Goal: Task Accomplishment & Management: Manage account settings

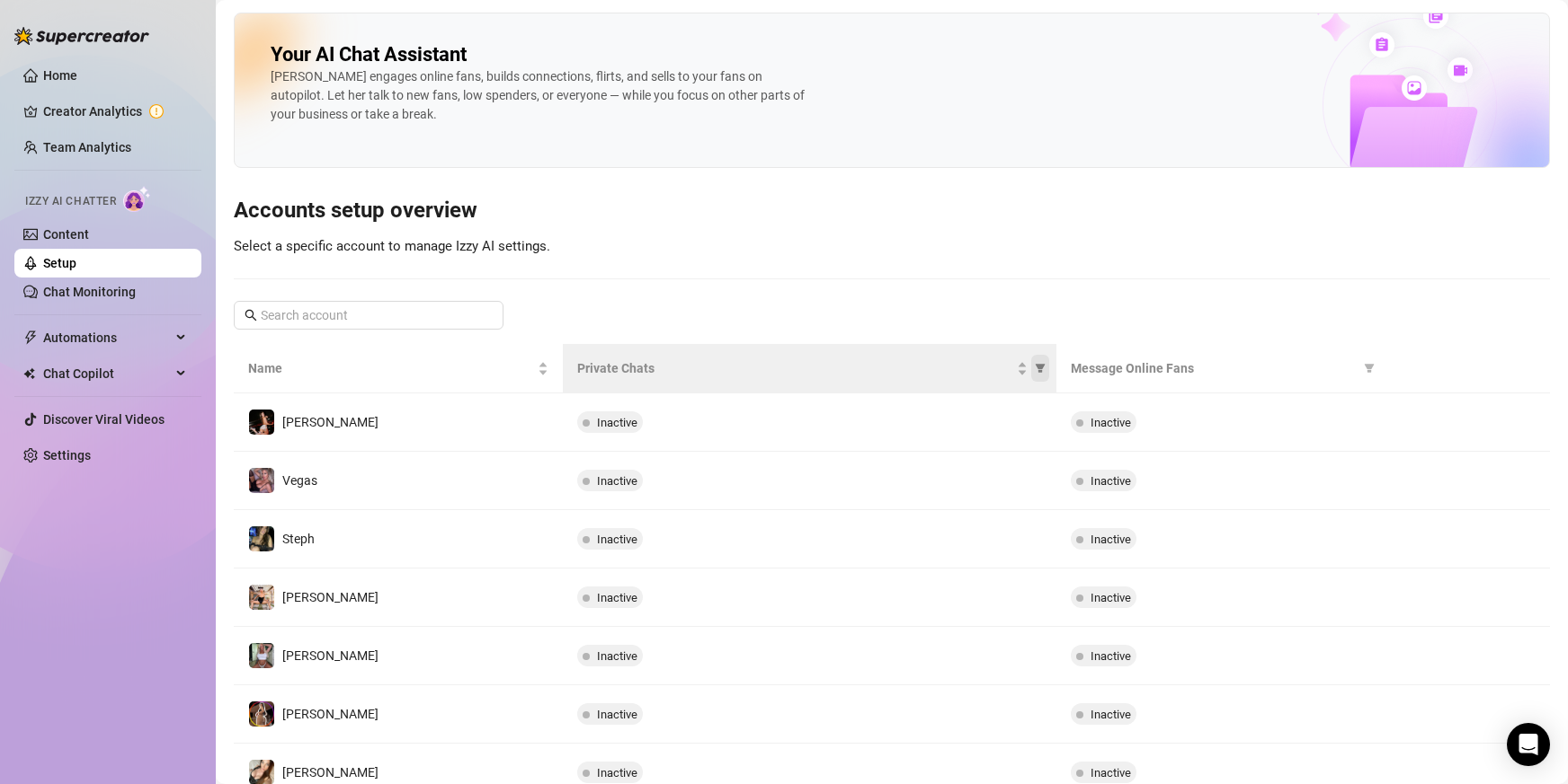
click at [1034, 369] on icon "filter" at bounding box center [1040, 368] width 11 height 11
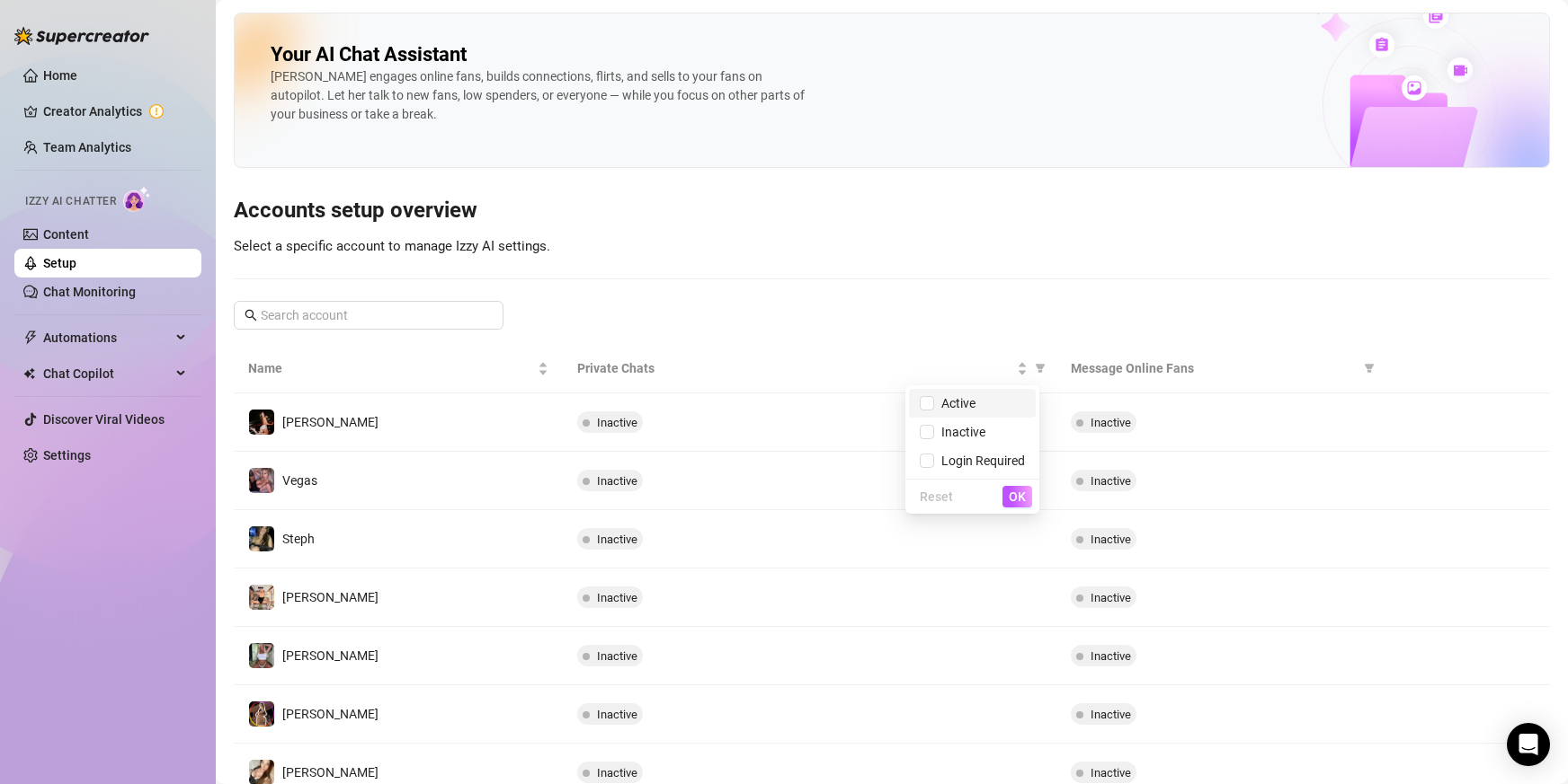
click at [942, 397] on span "Active" at bounding box center [954, 404] width 41 height 15
click at [1013, 492] on span "OK" at bounding box center [1017, 497] width 17 height 15
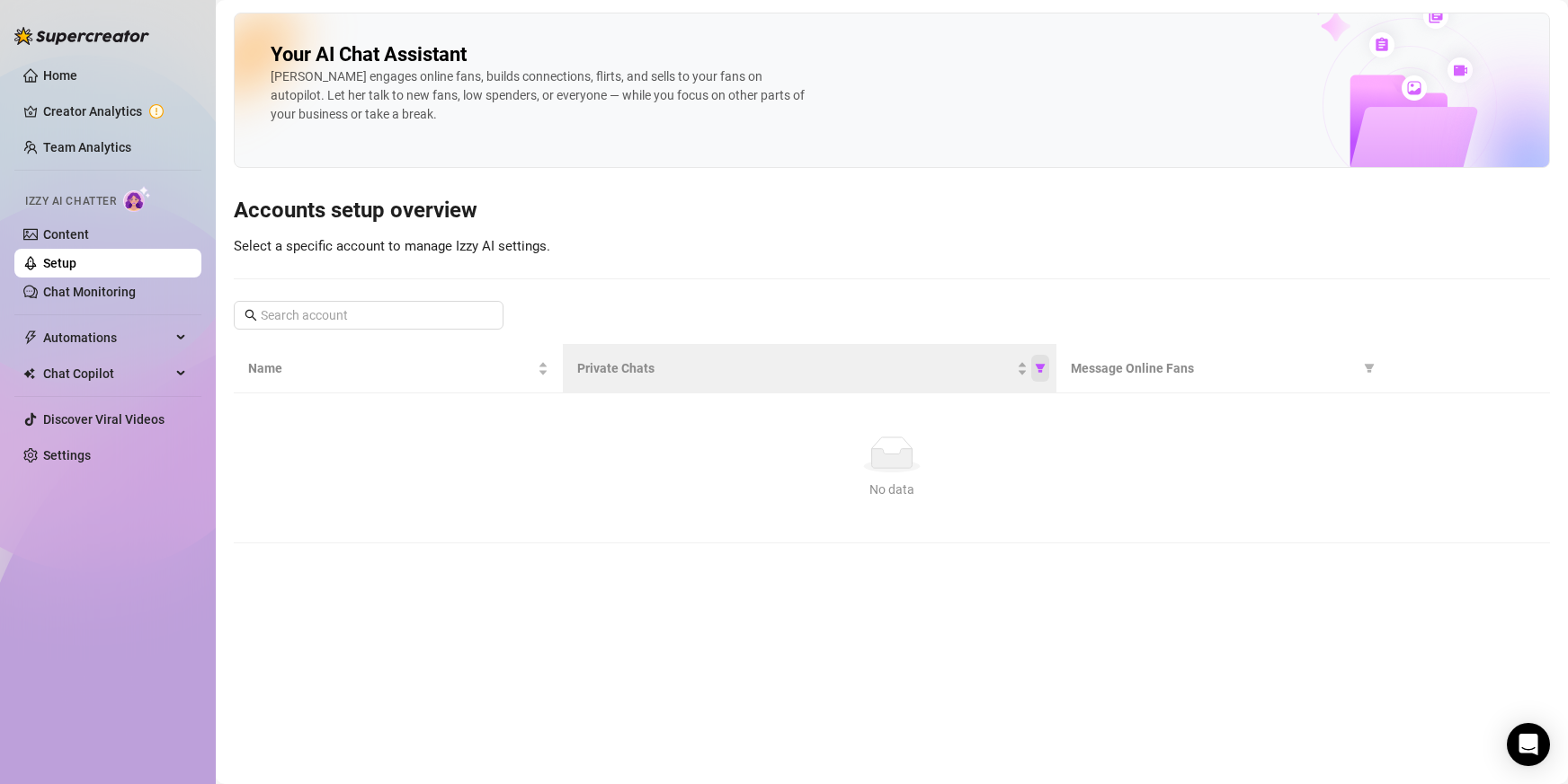
click at [1040, 373] on icon "filter" at bounding box center [1040, 369] width 10 height 9
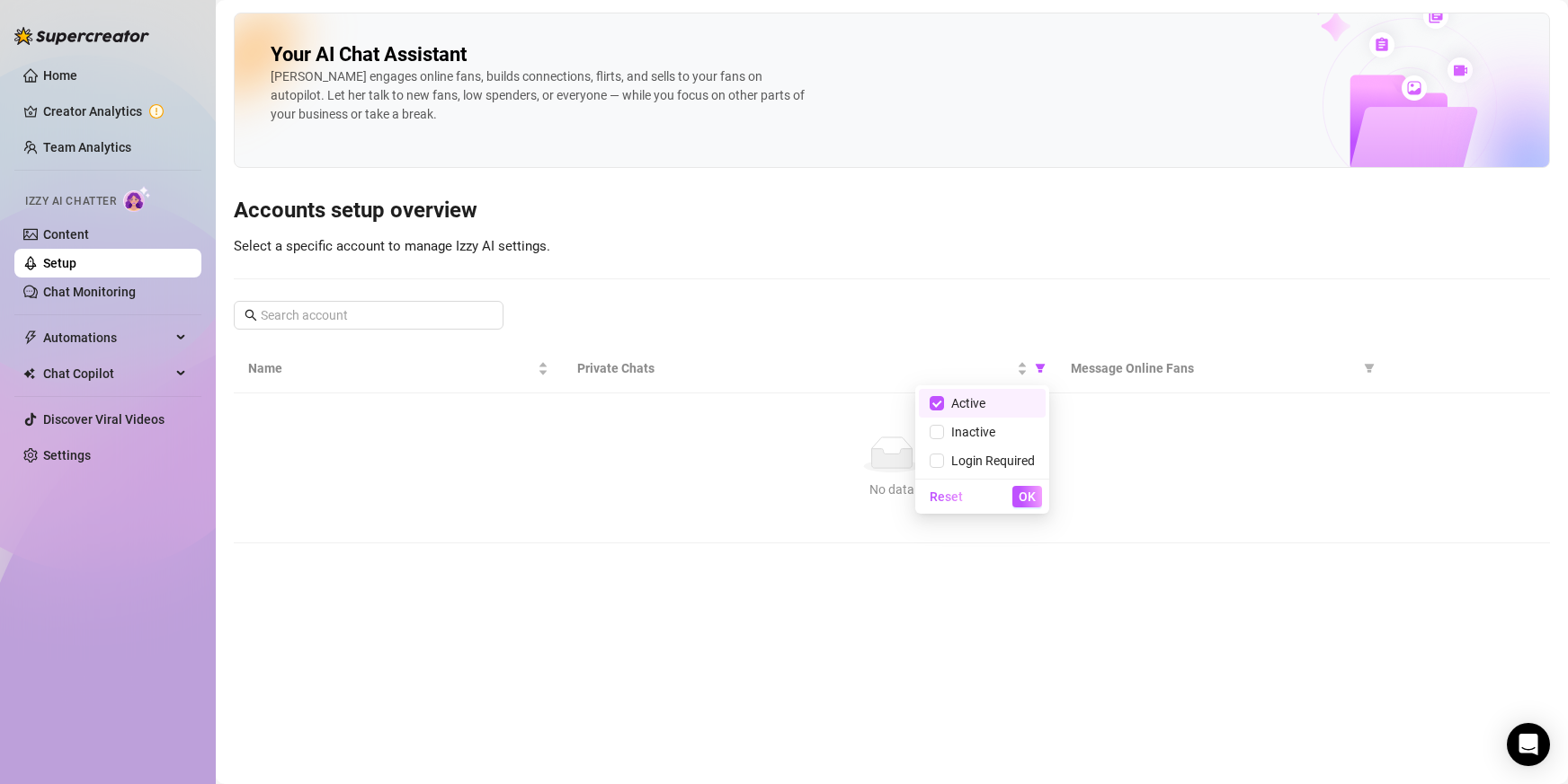
click at [984, 409] on span "Active" at bounding box center [964, 404] width 41 height 15
checkbox input "false"
click at [1018, 489] on button "OK" at bounding box center [1027, 497] width 30 height 22
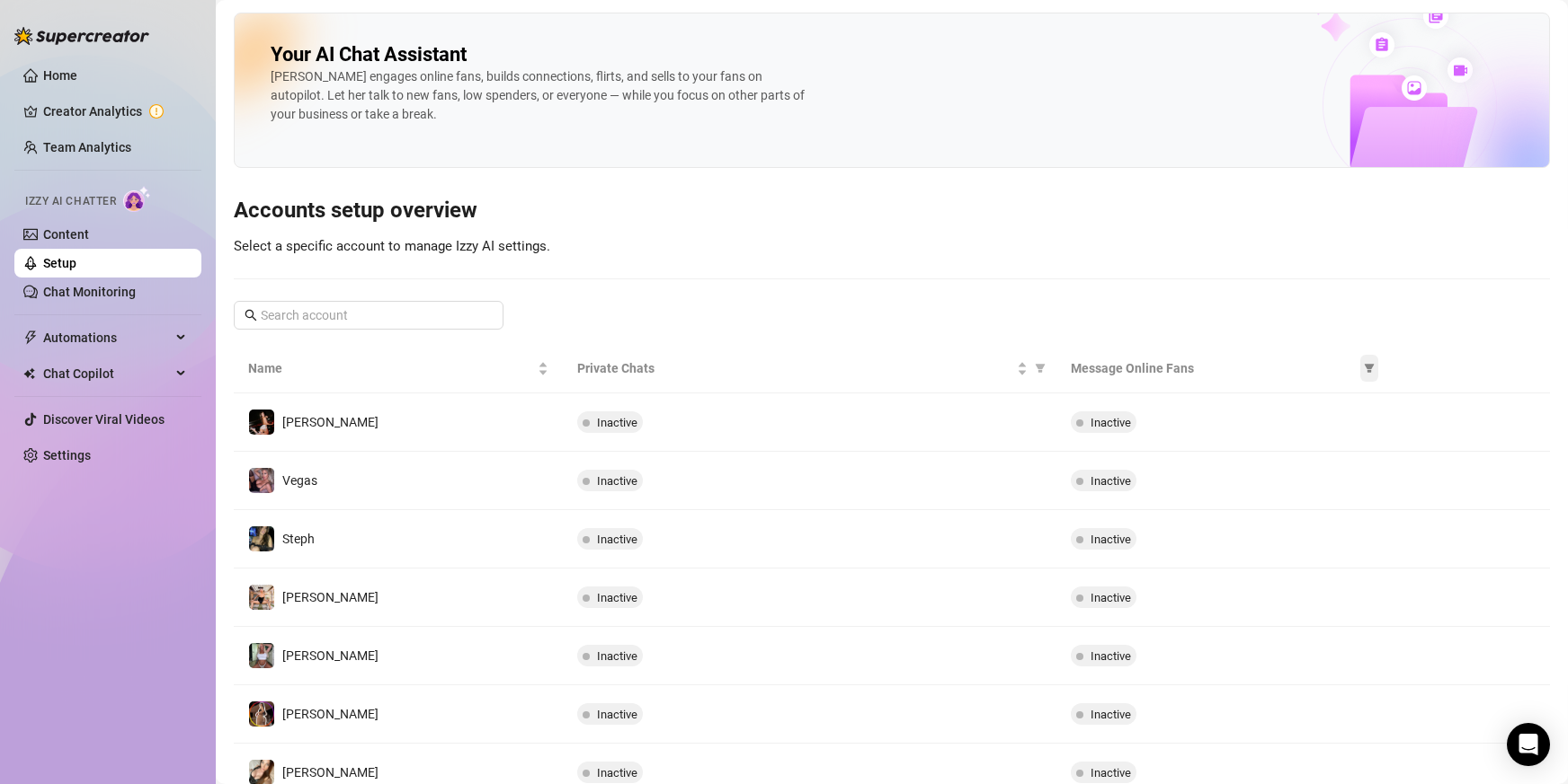
click at [1365, 373] on icon "filter" at bounding box center [1369, 369] width 10 height 9
click at [1299, 404] on span "Active" at bounding box center [1280, 404] width 41 height 15
click at [1336, 497] on span "OK" at bounding box center [1342, 497] width 17 height 15
click at [1365, 366] on icon "filter" at bounding box center [1369, 369] width 10 height 9
click at [1344, 490] on span "OK" at bounding box center [1342, 497] width 17 height 15
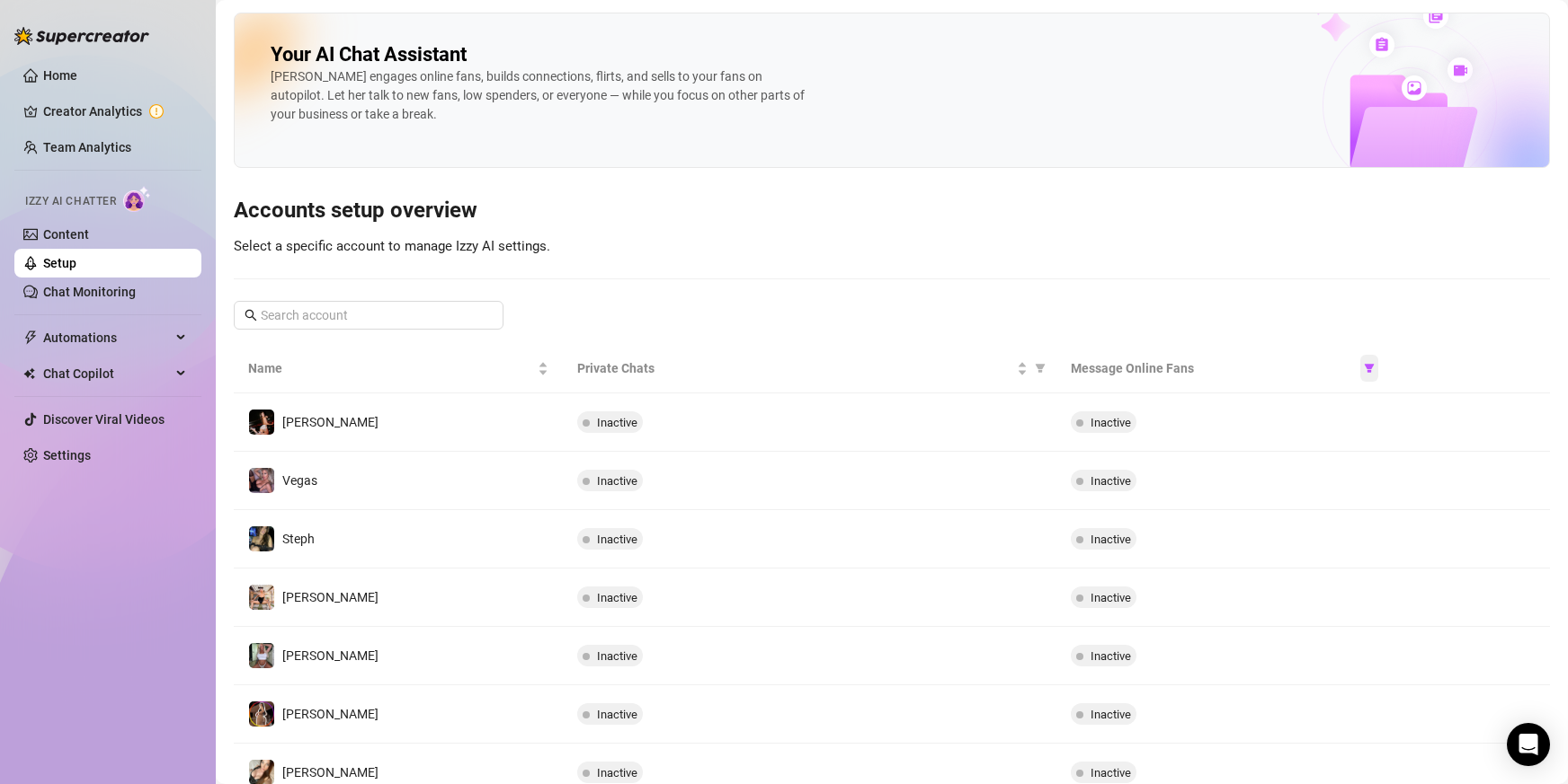
click at [1364, 363] on icon "filter" at bounding box center [1369, 368] width 11 height 11
click at [1304, 401] on span "Active" at bounding box center [1297, 404] width 105 height 20
checkbox input "false"
click at [1342, 488] on button "OK" at bounding box center [1342, 497] width 30 height 22
